Goal: Transaction & Acquisition: Obtain resource

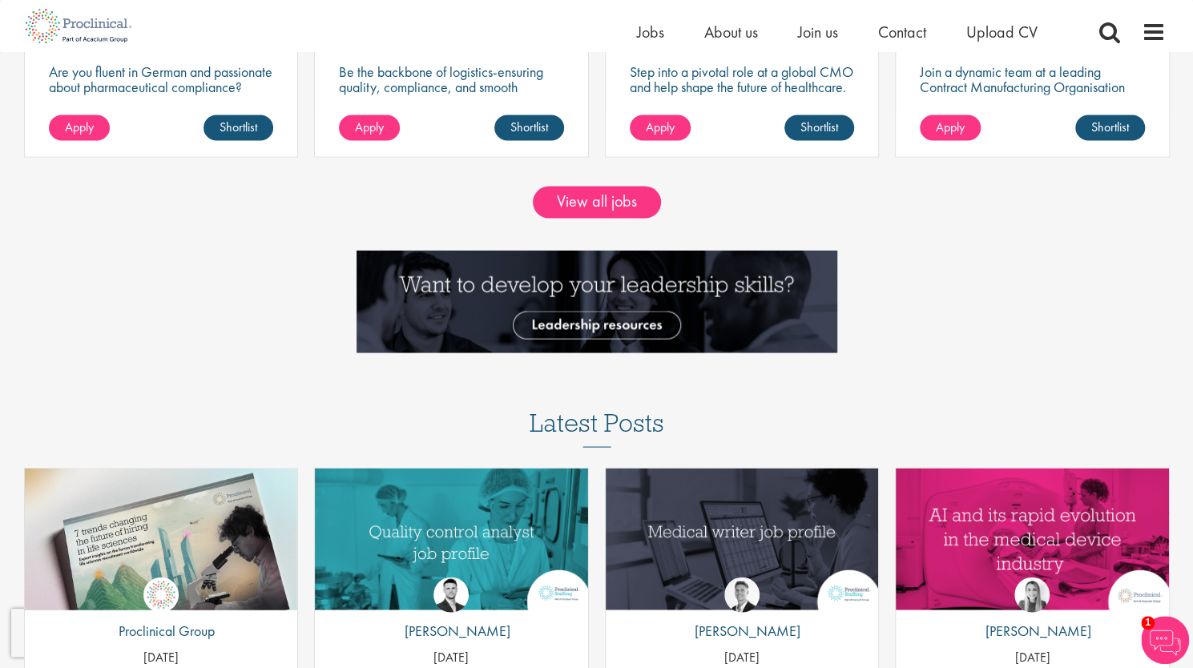
scroll to position [1282, 0]
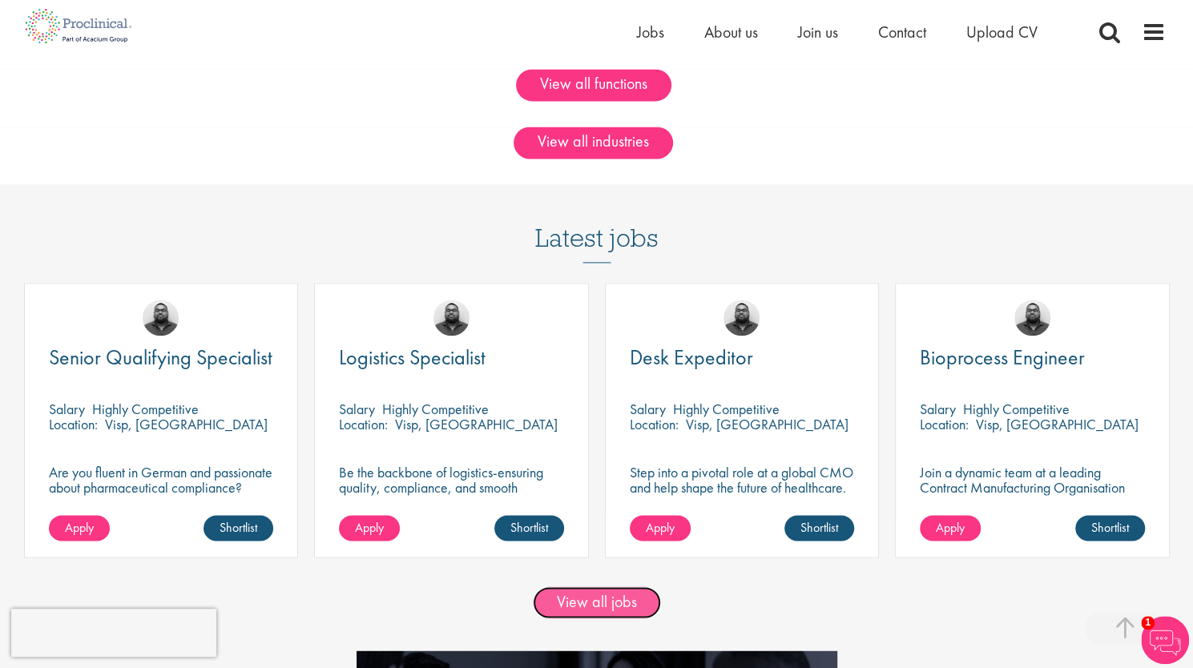
click at [632, 589] on link "View all jobs" at bounding box center [597, 603] width 128 height 32
click at [612, 600] on link "View all jobs" at bounding box center [597, 603] width 128 height 32
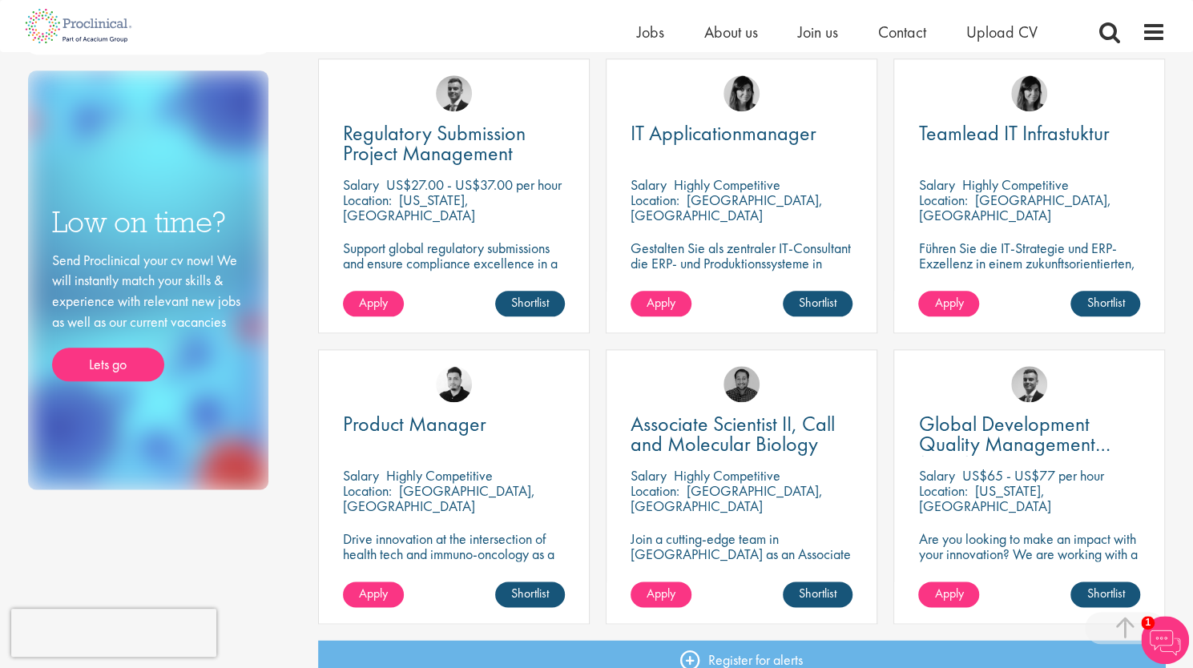
scroll to position [882, 0]
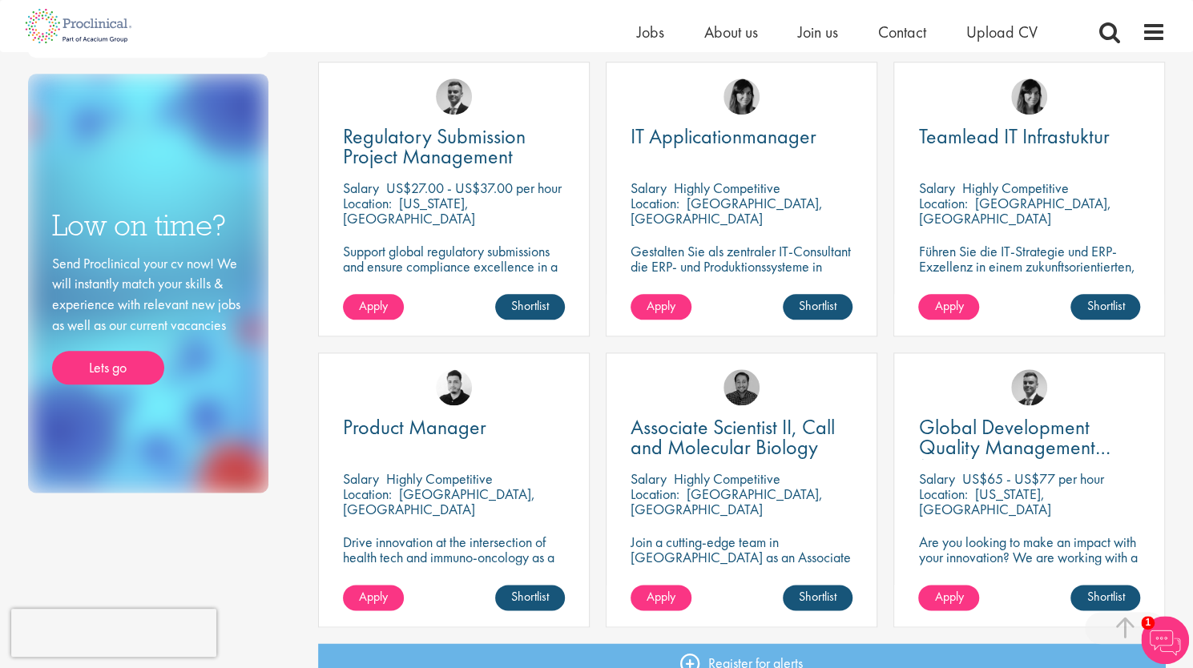
click at [440, 496] on p "Cambridge, USA" at bounding box center [439, 502] width 192 height 34
click at [430, 462] on div "Product Manager Salary Highly Competitive Location: Cambridge, USA Drive innova…" at bounding box center [454, 490] width 272 height 275
click at [535, 604] on link "Shortlist" at bounding box center [530, 598] width 70 height 26
click at [527, 602] on link "Shortlisted" at bounding box center [524, 598] width 83 height 26
click at [461, 531] on div "Product Manager Salary Highly Competitive Location: Cambridge, USA Drive innova…" at bounding box center [454, 490] width 272 height 275
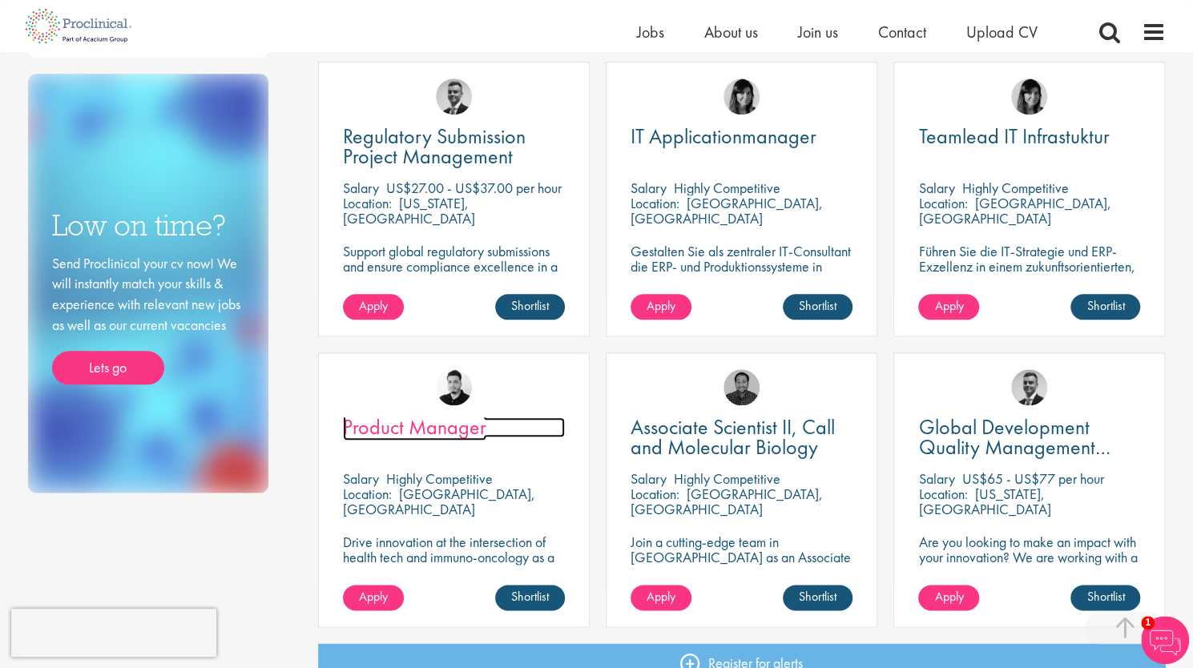
click at [447, 421] on span "Product Manager" at bounding box center [414, 427] width 143 height 27
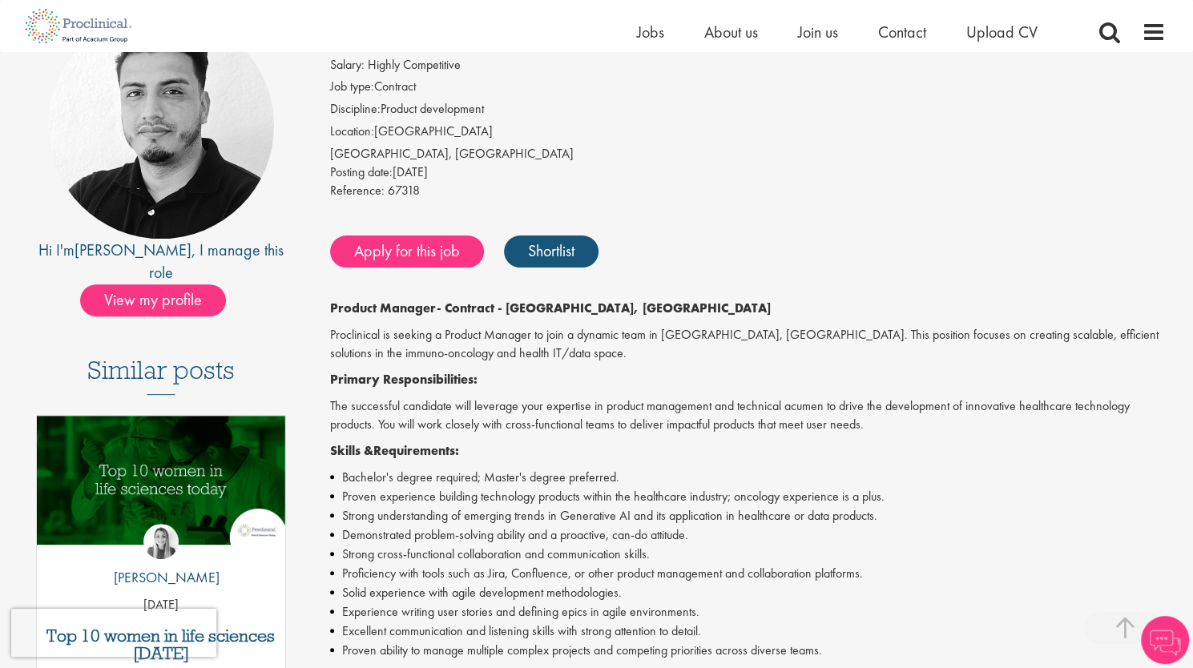
scroll to position [321, 0]
